Goal: Task Accomplishment & Management: Manage account settings

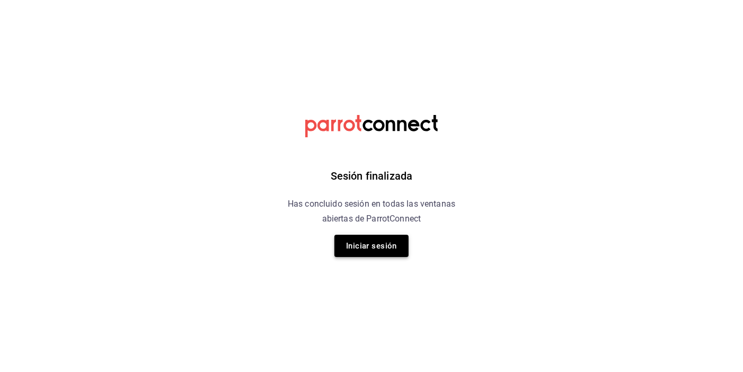
click at [370, 244] on button "Iniciar sesión" at bounding box center [372, 246] width 74 height 22
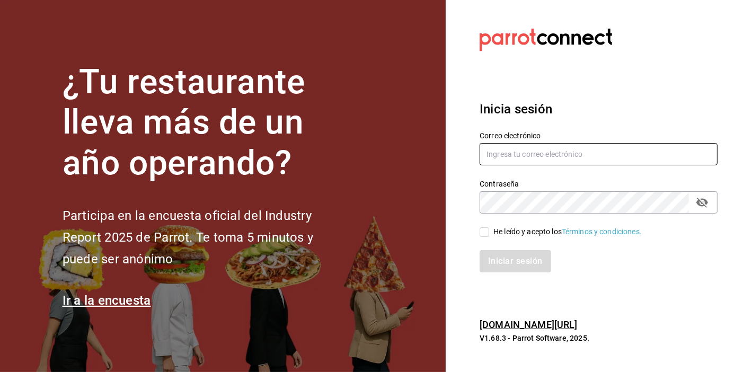
type input "[EMAIL_ADDRESS][DOMAIN_NAME]"
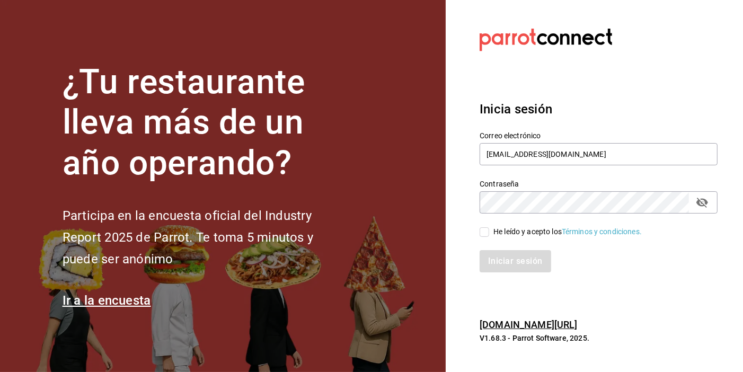
click at [486, 232] on input "He leído y acepto los Términos y condiciones." at bounding box center [485, 233] width 10 height 10
checkbox input "true"
click at [515, 262] on button "Iniciar sesión" at bounding box center [516, 261] width 72 height 22
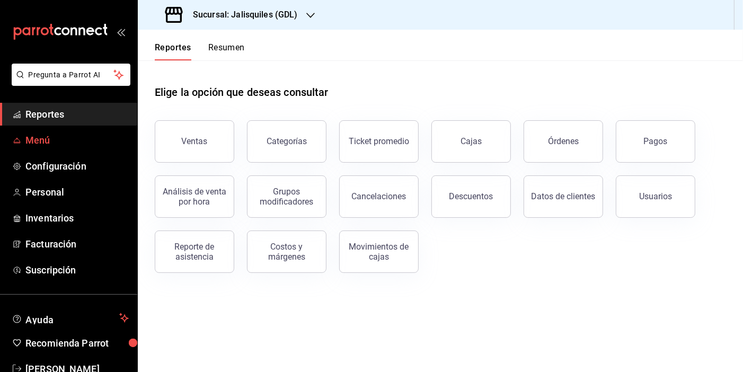
click at [45, 139] on span "Menú" at bounding box center [76, 140] width 103 height 14
